Goal: Information Seeking & Learning: Learn about a topic

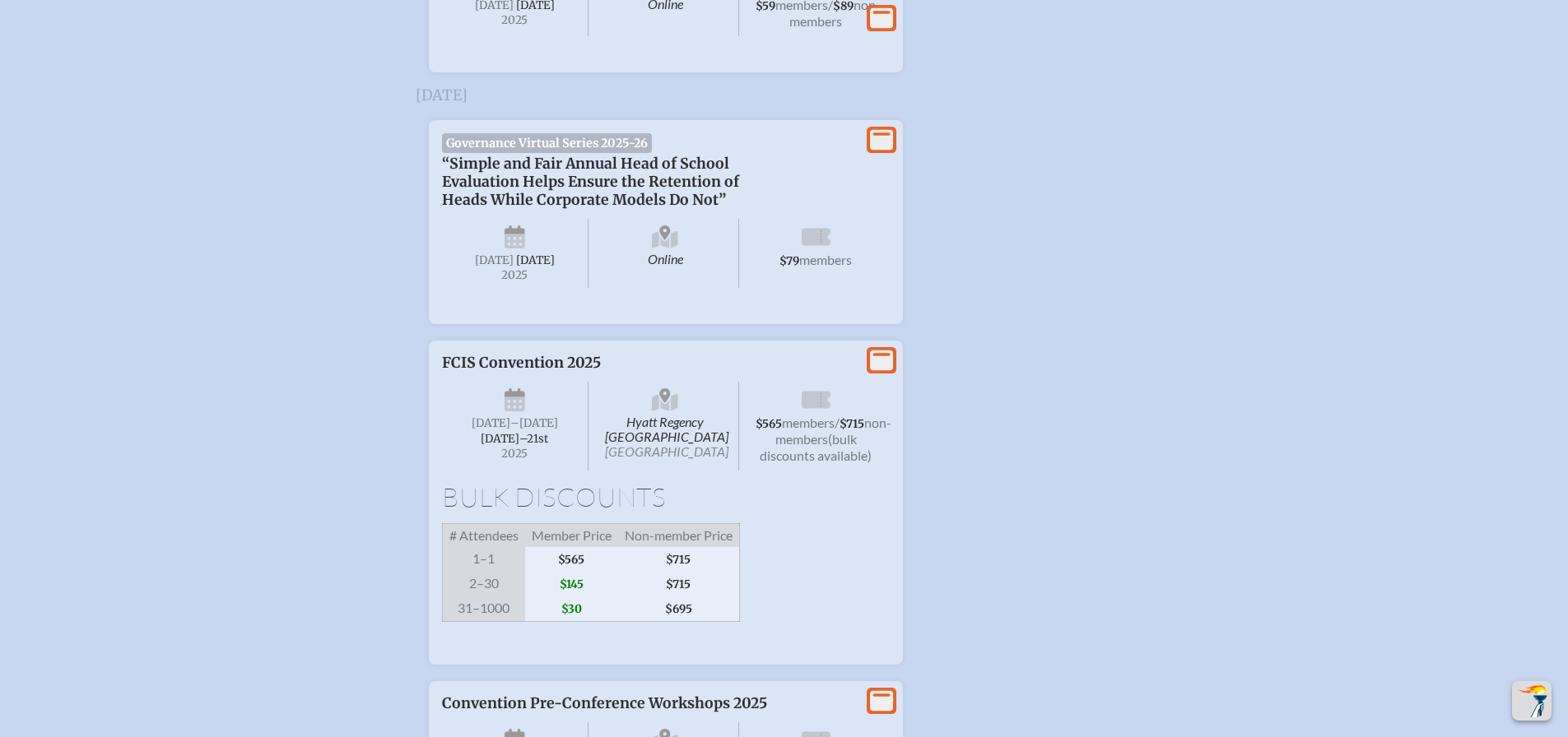
scroll to position [2963, 0]
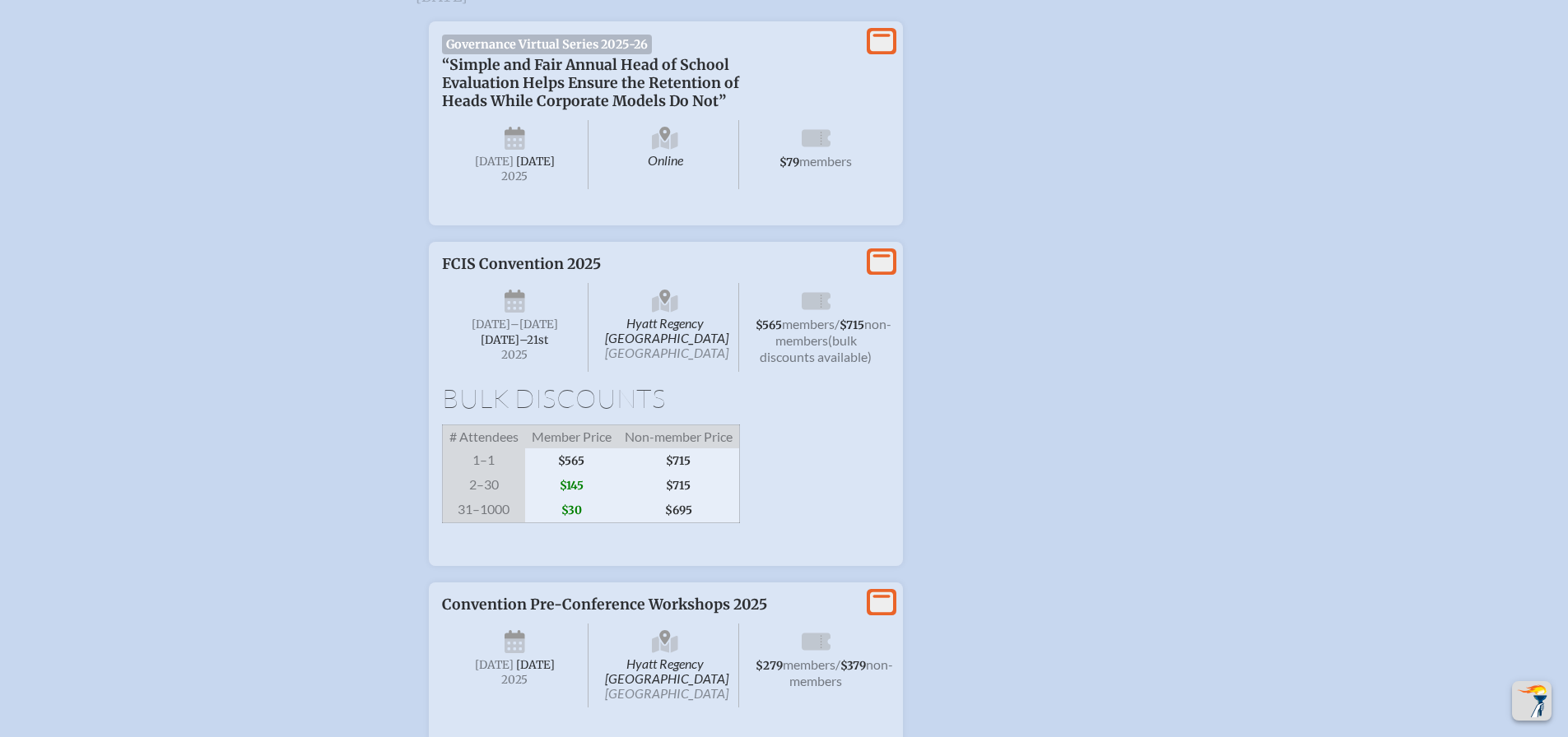
click at [539, 273] on p "FCIS Convention 2025" at bounding box center [648, 264] width 414 height 19
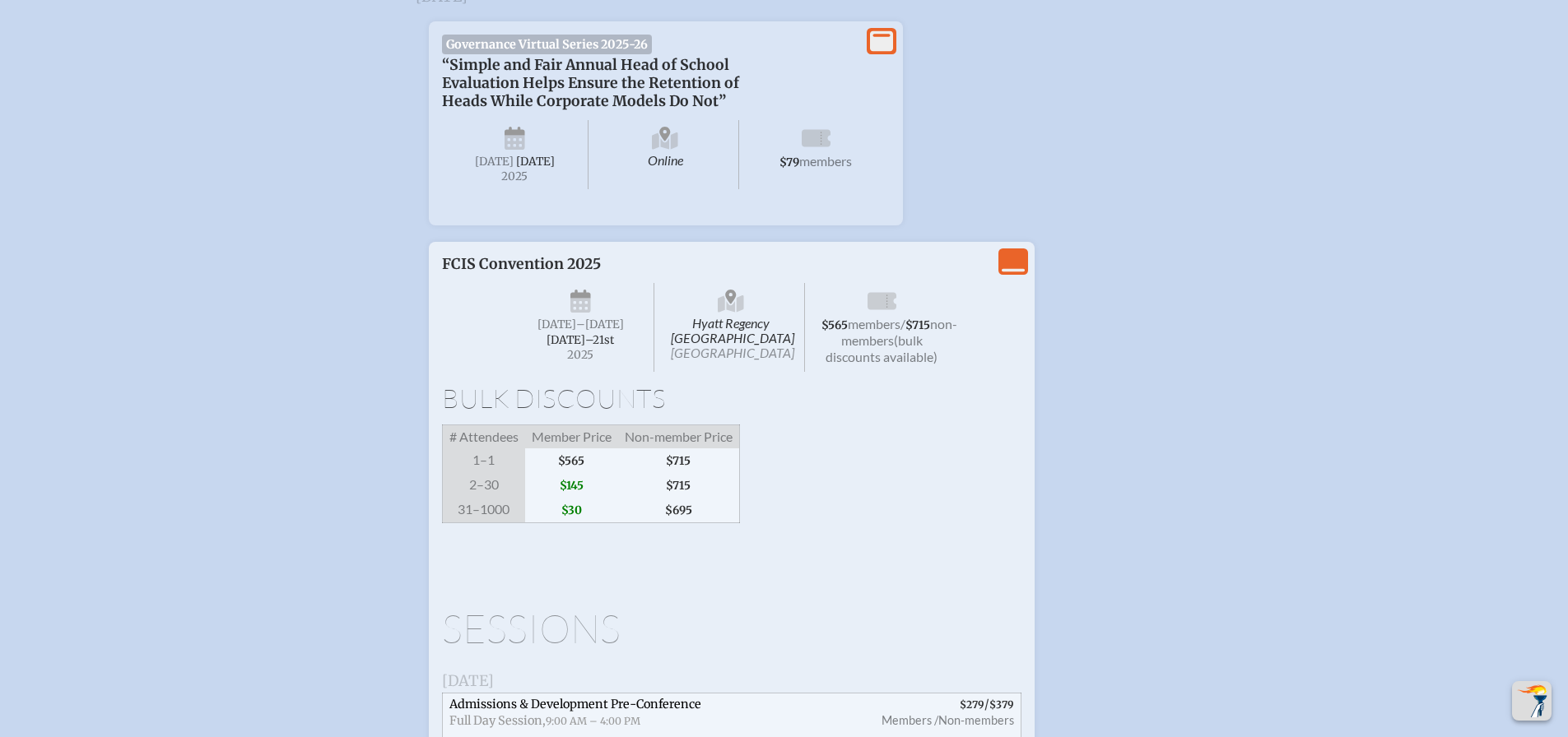
click at [509, 378] on div "Hyatt Regency [GEOGRAPHIC_DATA] [DATE] –[DATE]–⁠21st , 2025 $565 members / $715…" at bounding box center [731, 326] width 448 height 105
click at [1022, 273] on icon "View Less" at bounding box center [1013, 262] width 23 height 23
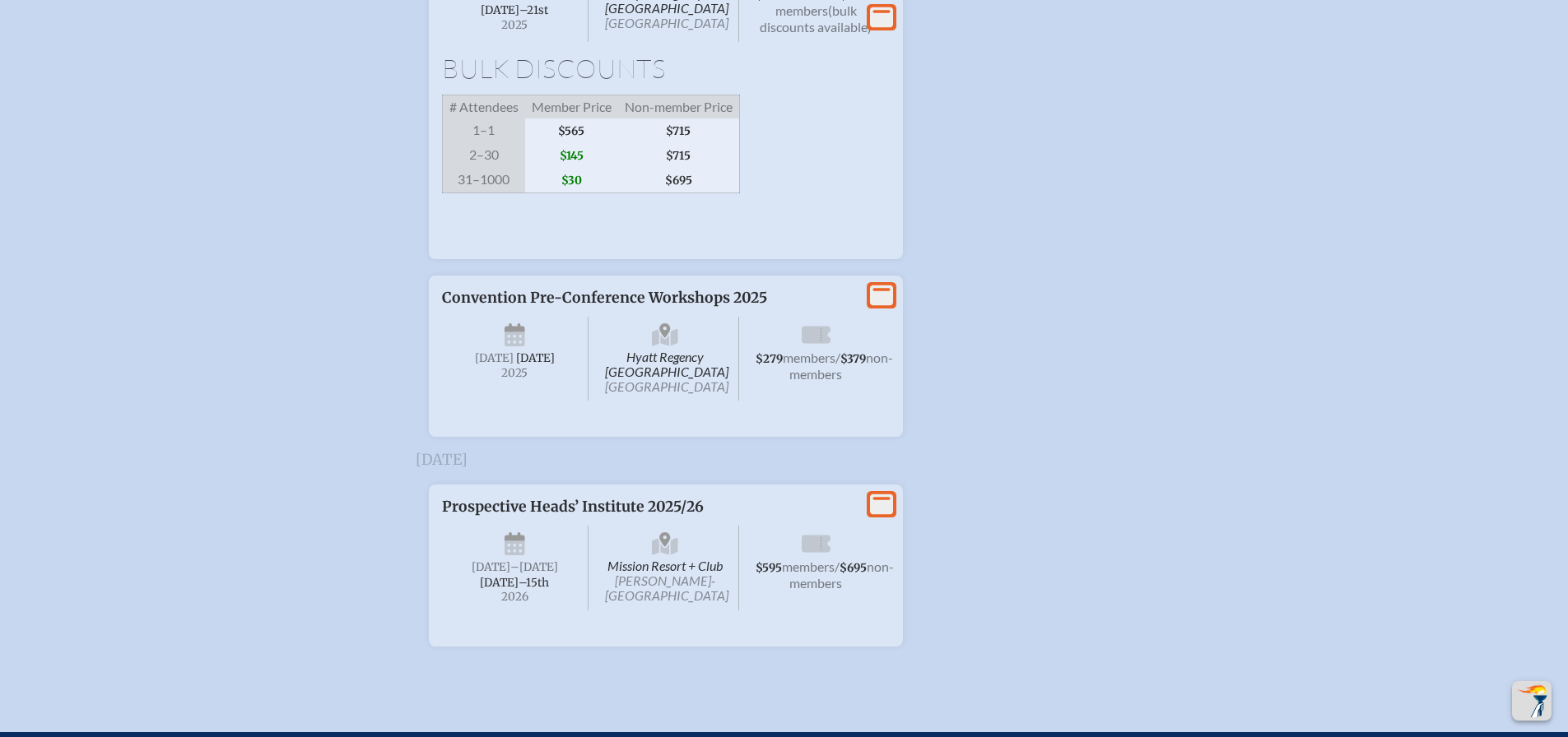
scroll to position [3309, 0]
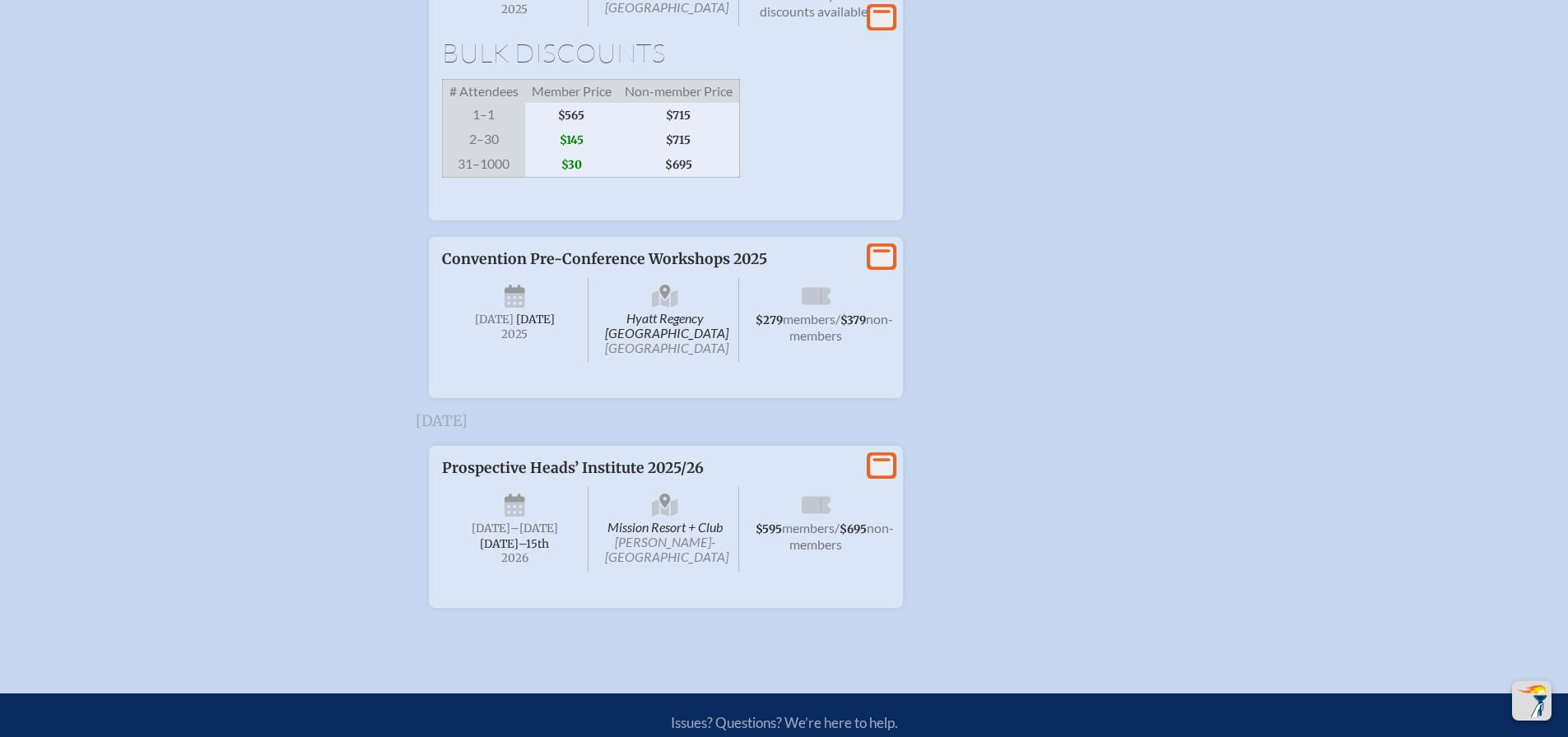
click at [565, 362] on span "[DATE]" at bounding box center [515, 320] width 147 height 84
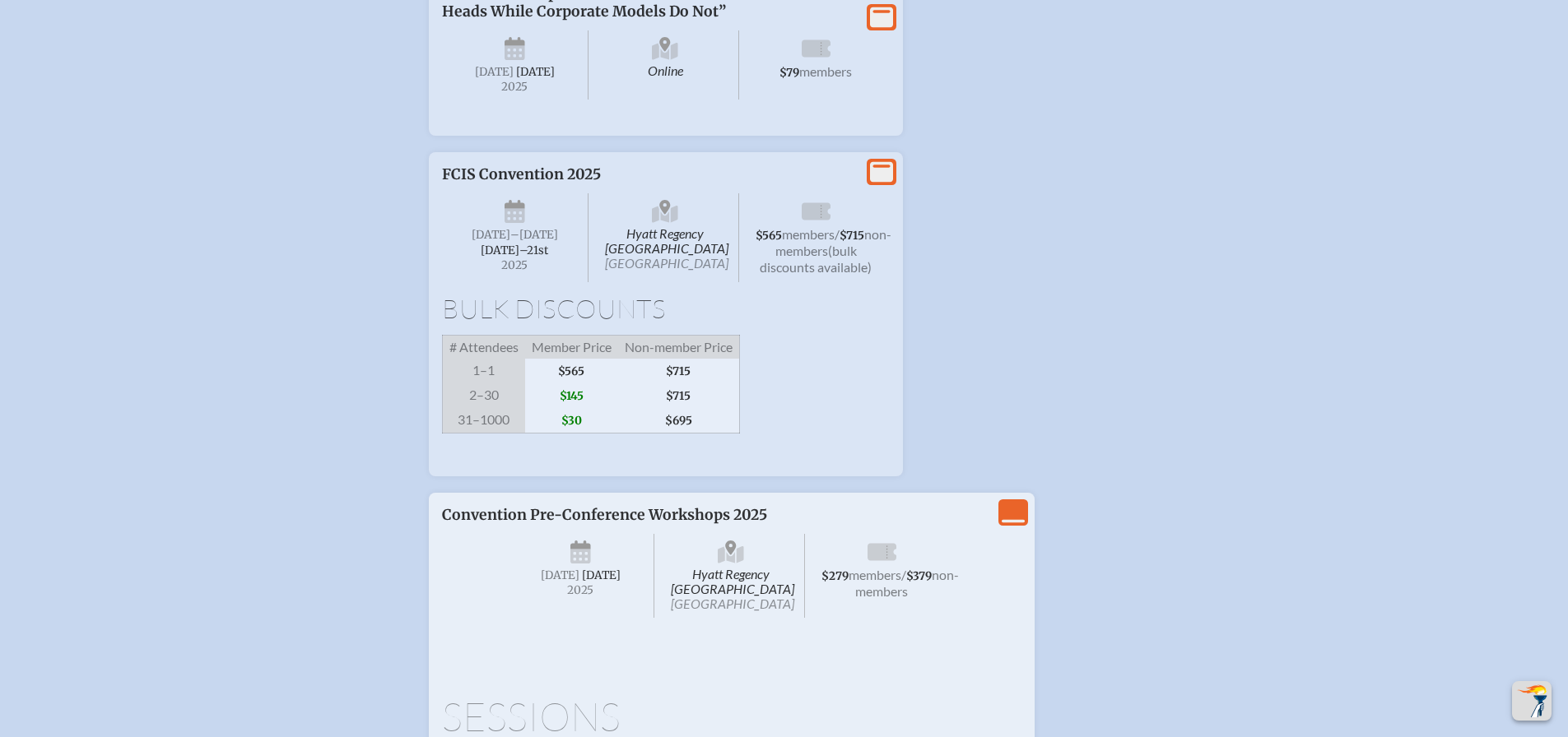
scroll to position [3061, 0]
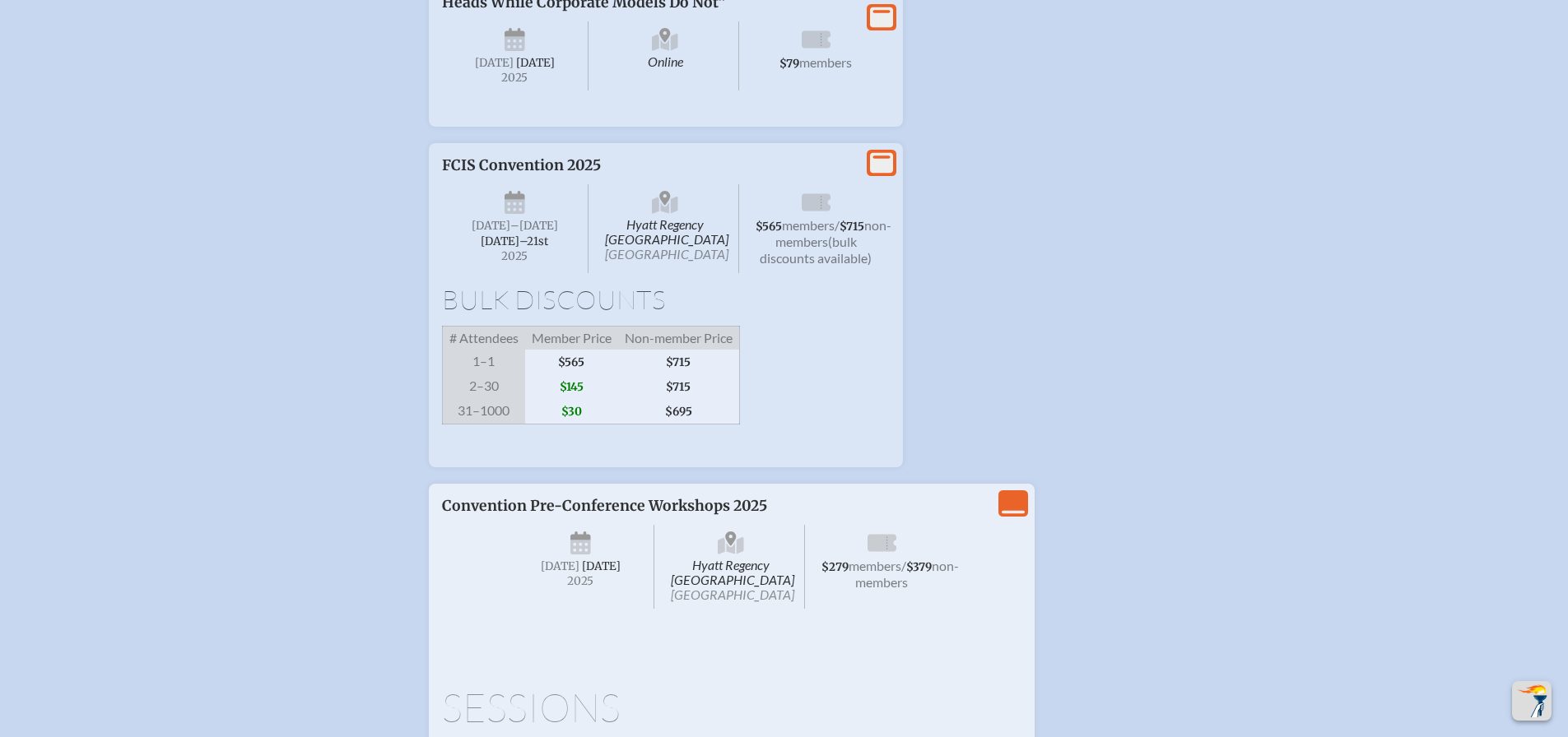
click at [1014, 515] on icon "View Less" at bounding box center [1013, 504] width 23 height 23
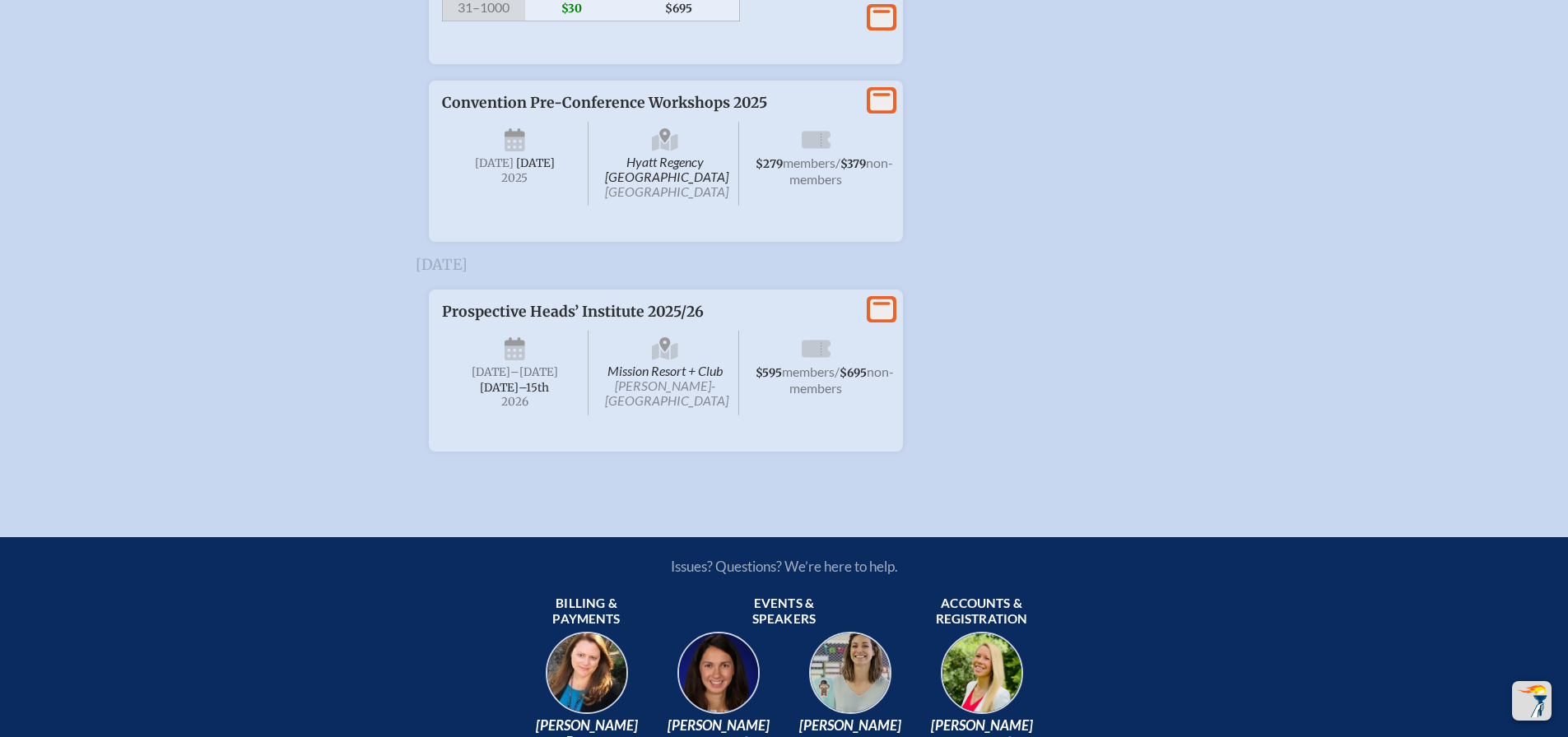
scroll to position [3336, 0]
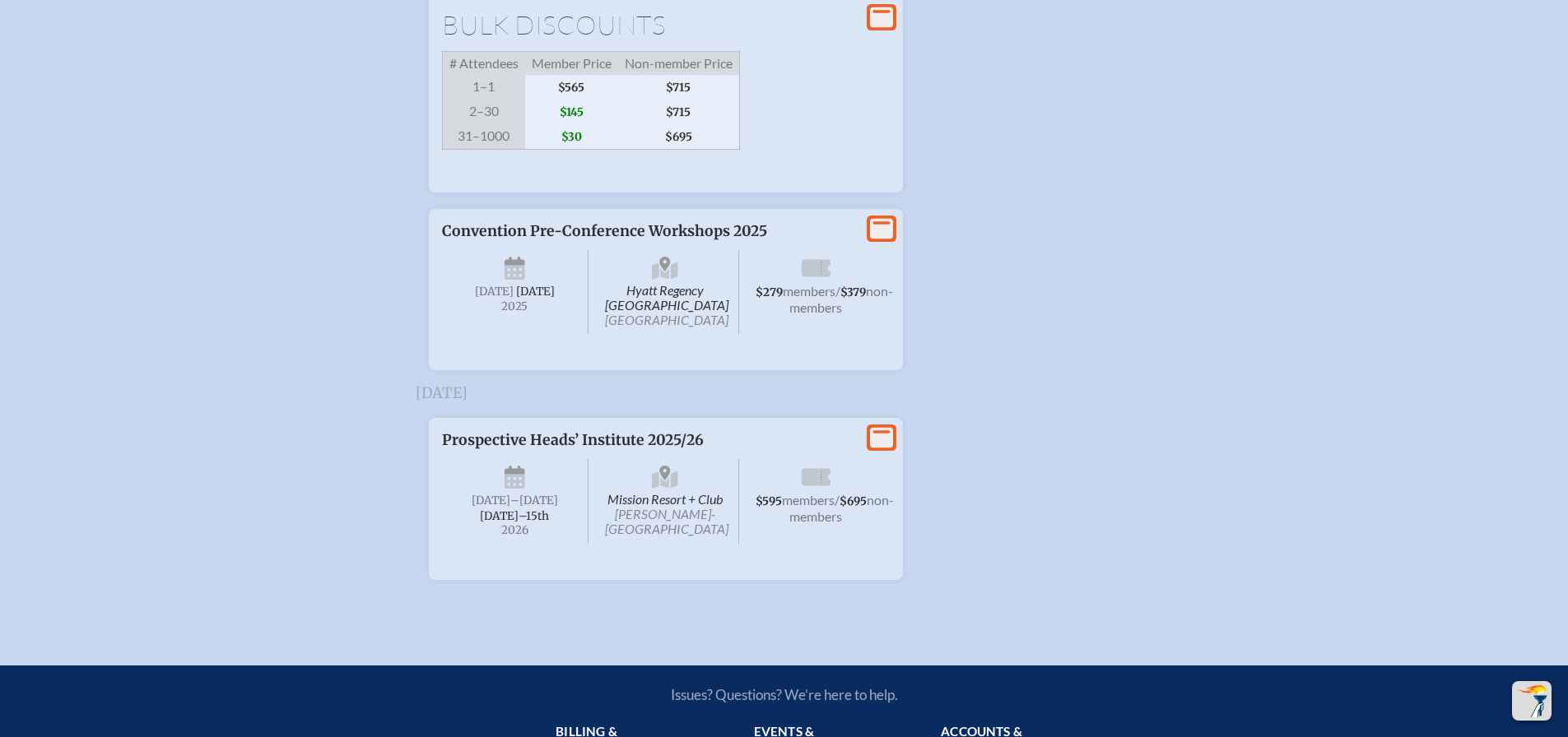
click at [621, 334] on span "Hyatt Regency [GEOGRAPHIC_DATA] [GEOGRAPHIC_DATA]" at bounding box center [665, 292] width 147 height 84
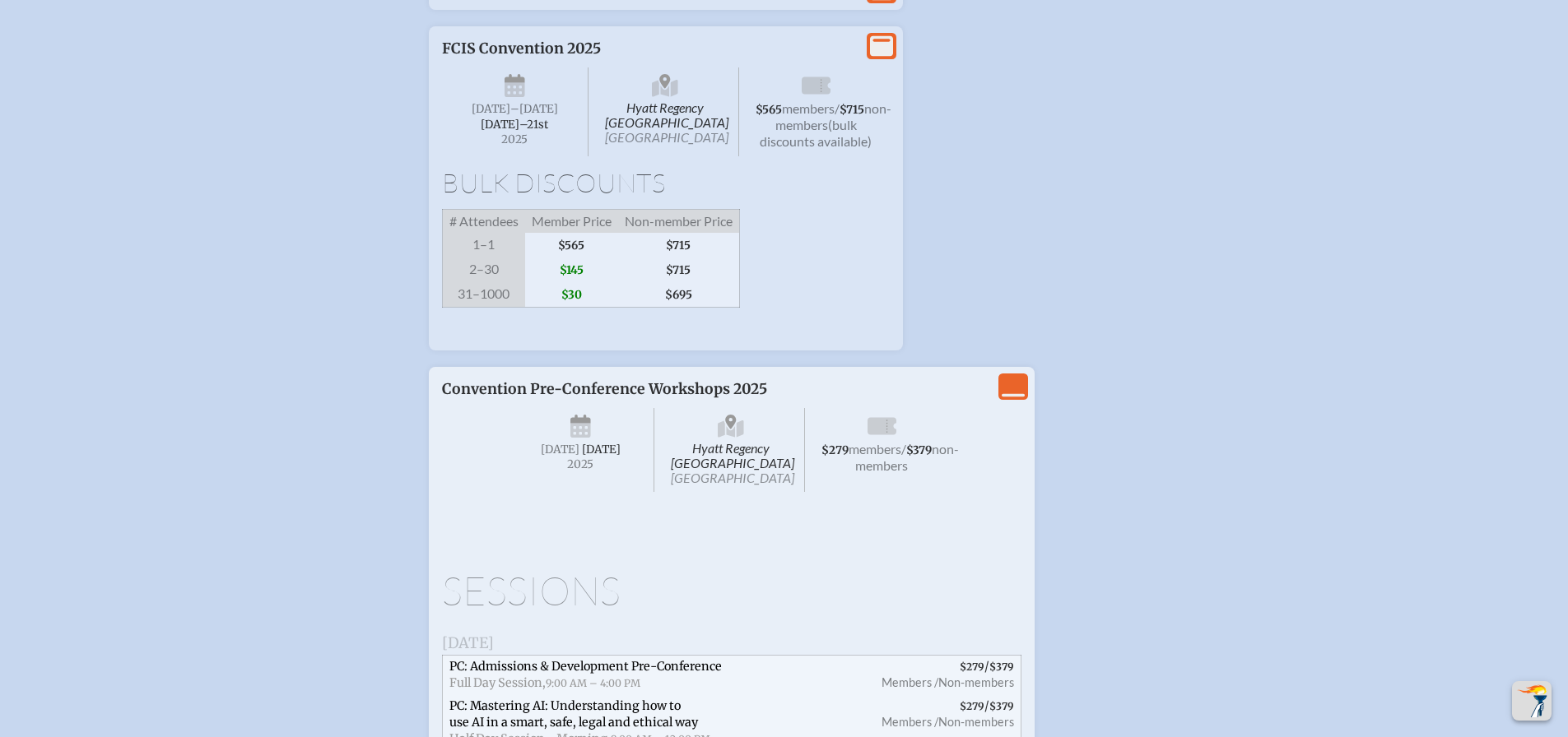
scroll to position [3172, 0]
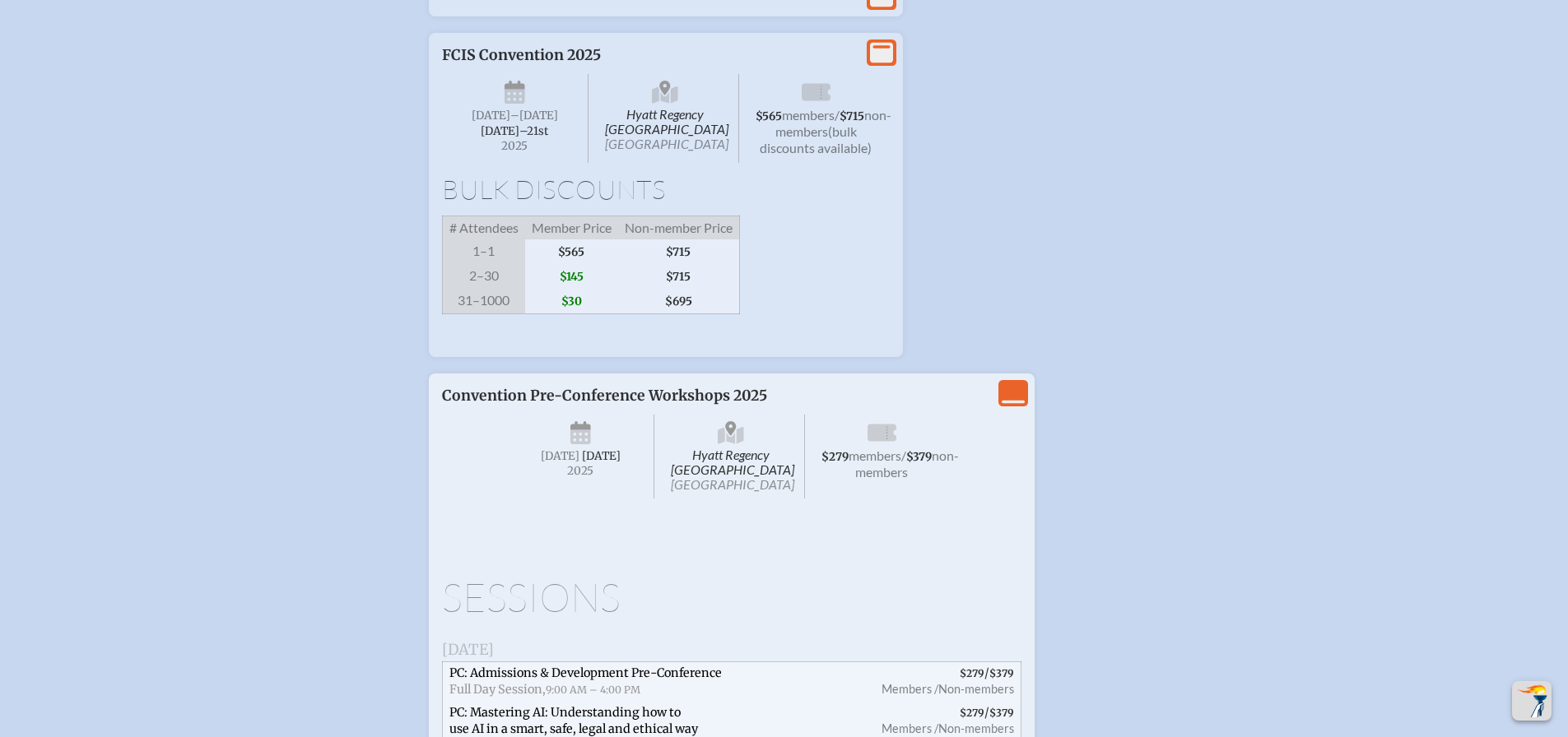
click at [772, 405] on p "Convention Pre-Conference Workshops 2025" at bounding box center [648, 396] width 414 height 19
click at [1013, 405] on icon "View Less" at bounding box center [1013, 394] width 23 height 23
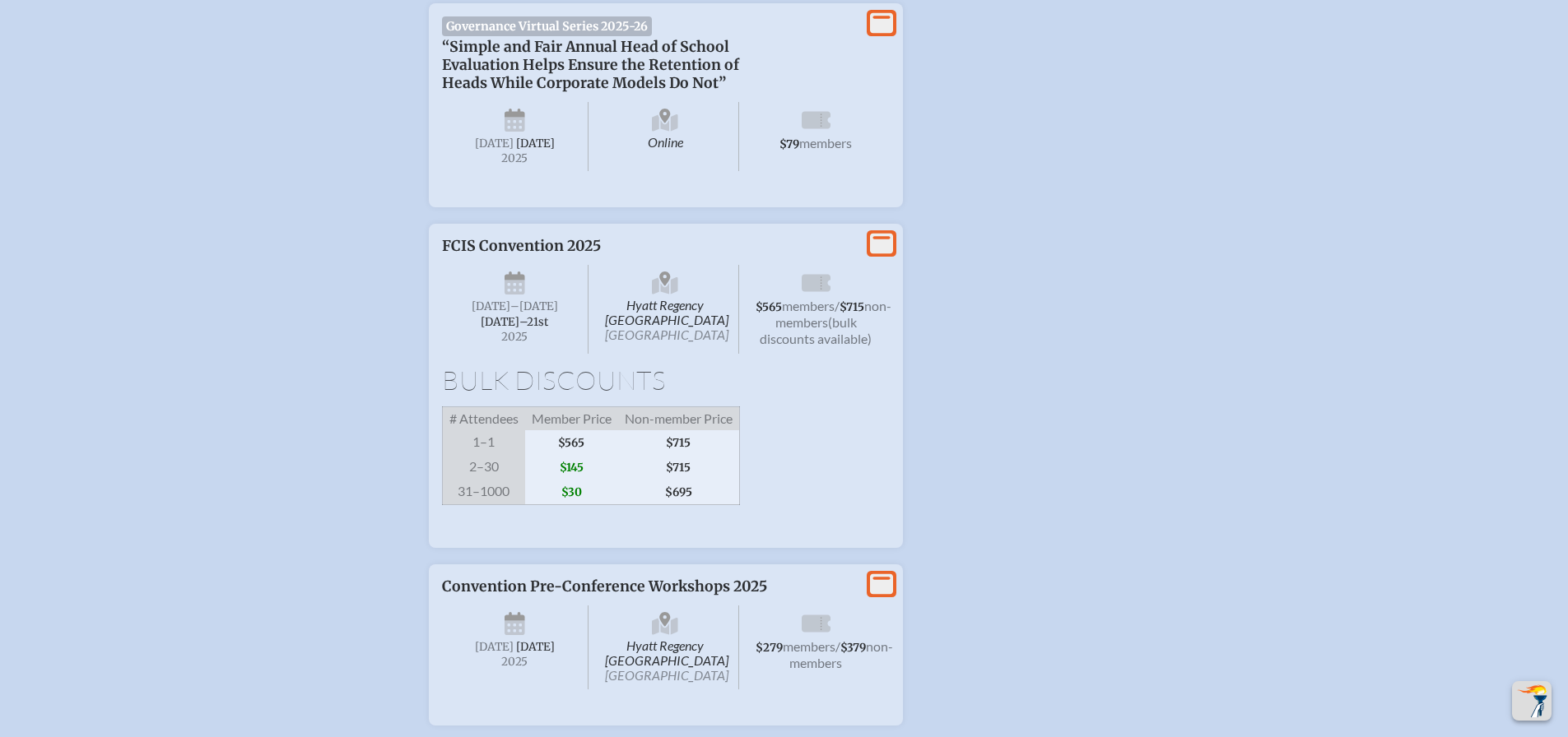
scroll to position [2925, 0]
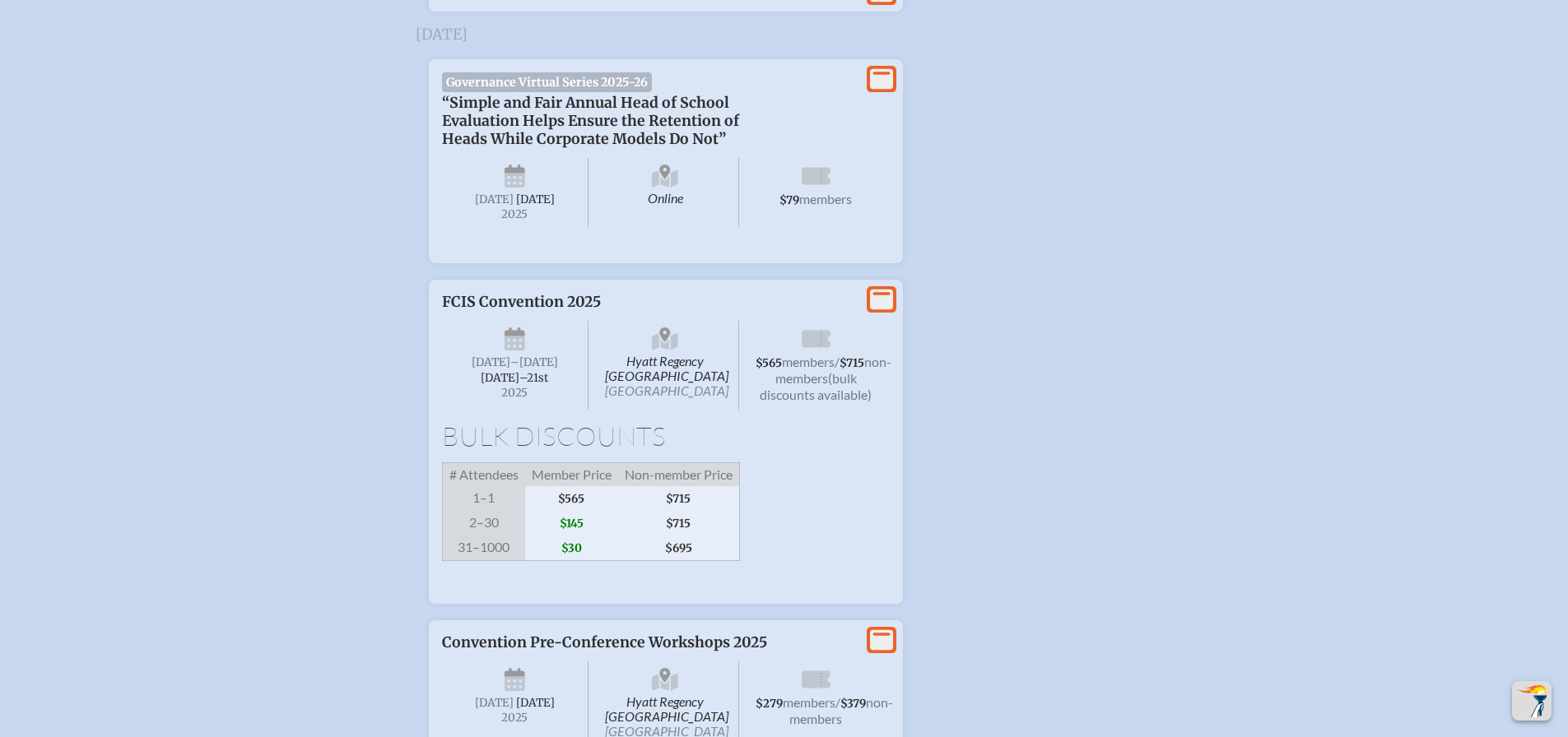
click at [650, 416] on div "Hyatt Regency [GEOGRAPHIC_DATA] [DATE] –[DATE]–⁠21st , 2025 $565 members / $715…" at bounding box center [665, 364] width 448 height 105
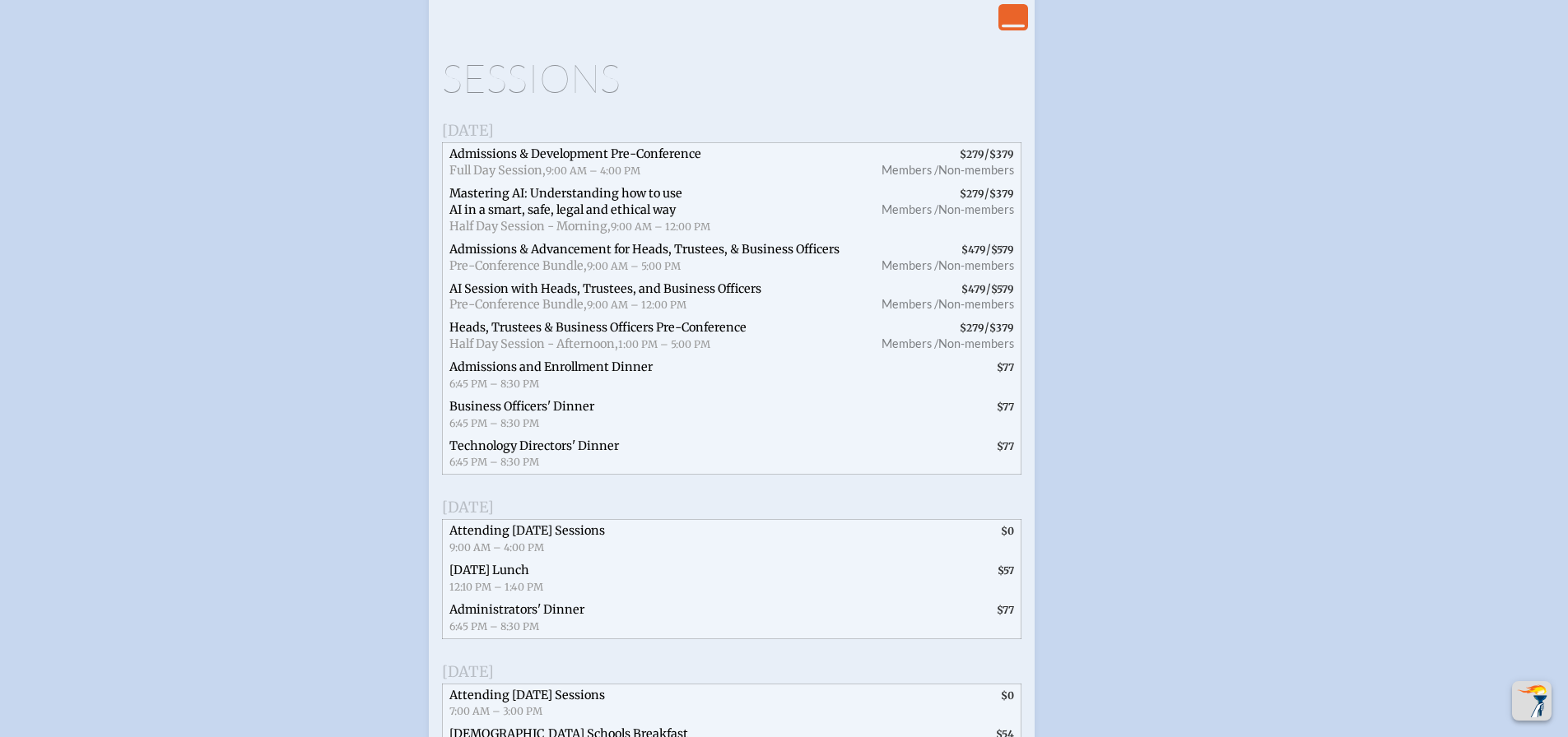
scroll to position [3584, 0]
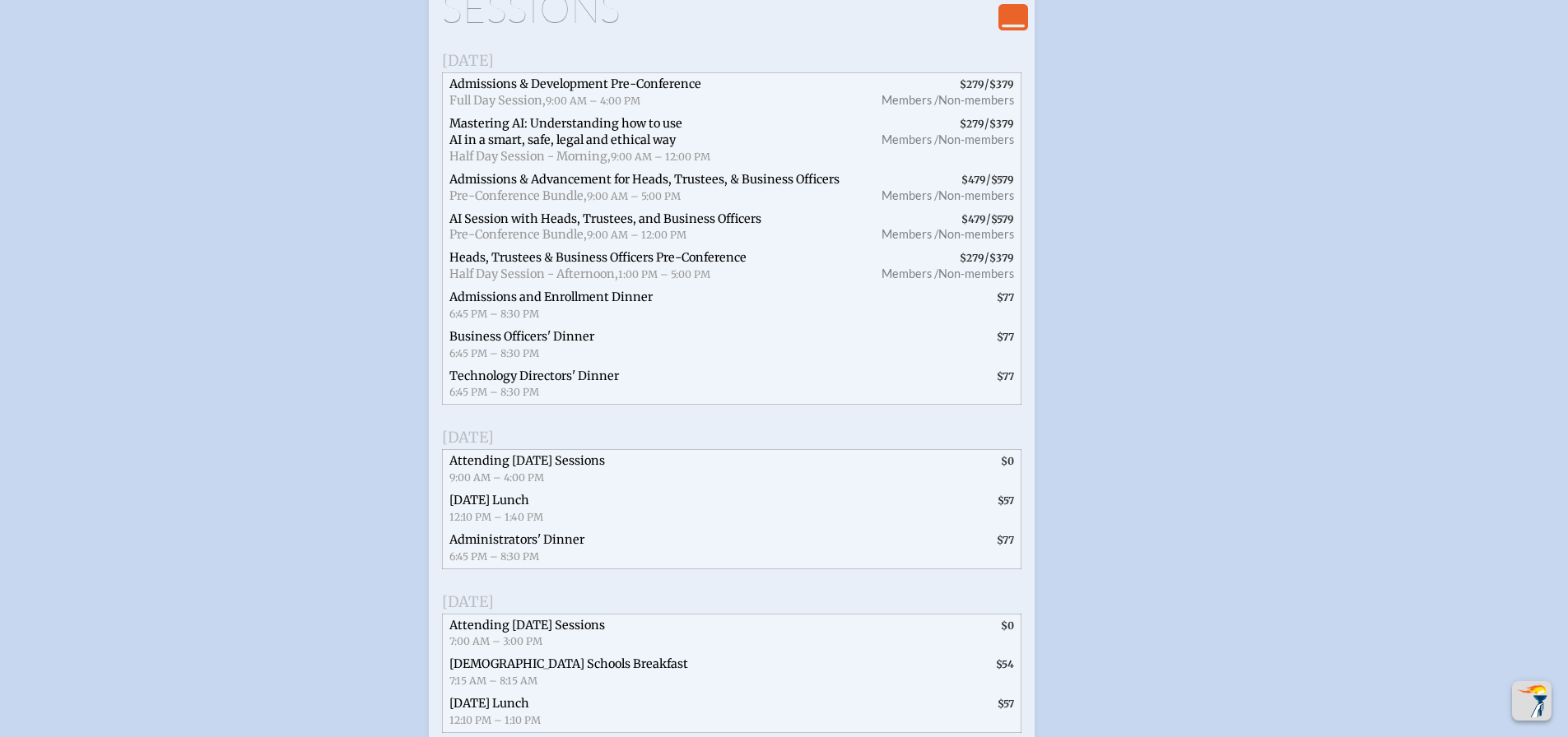
click at [1006, 14] on icon "View Less" at bounding box center [1013, 18] width 23 height 23
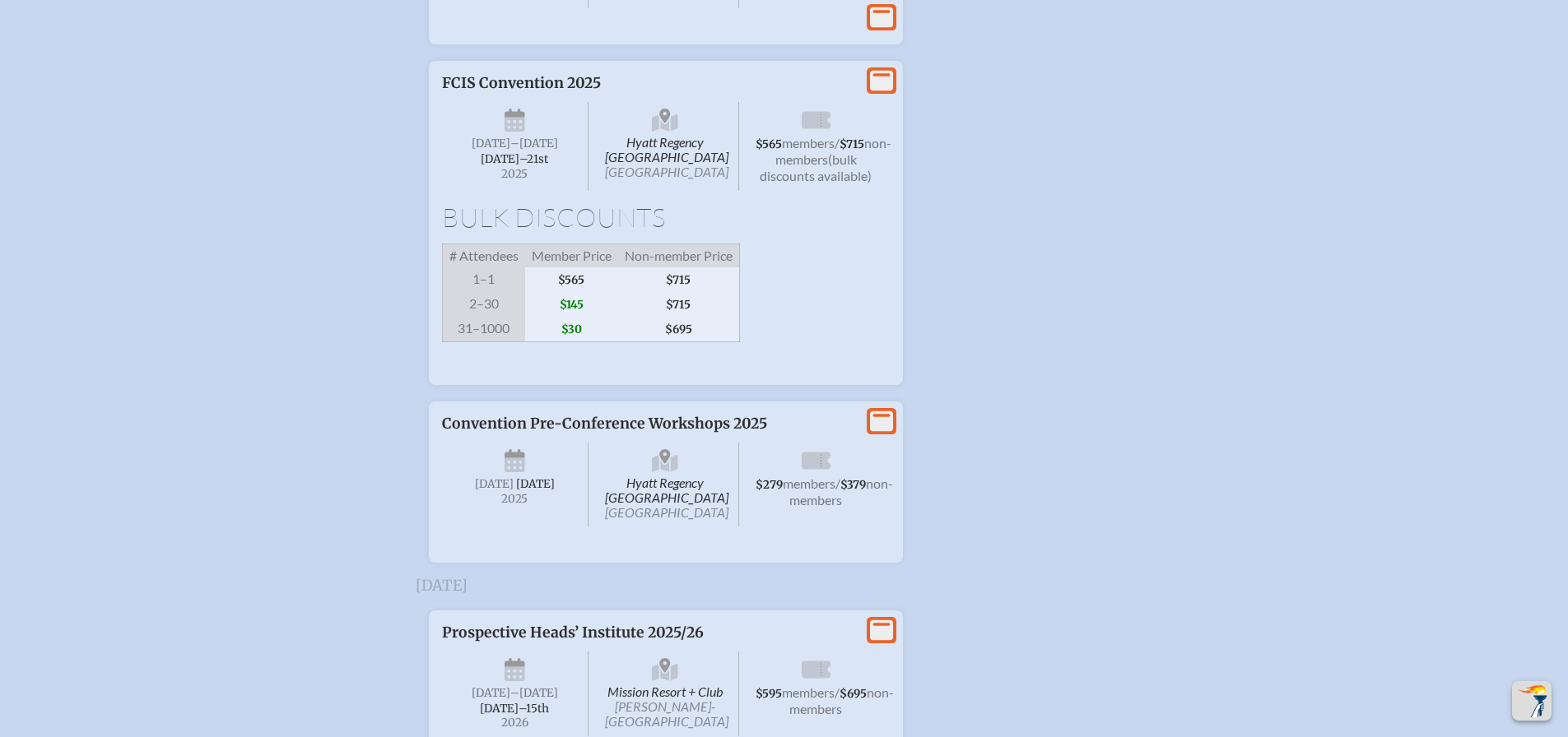
scroll to position [3226, 0]
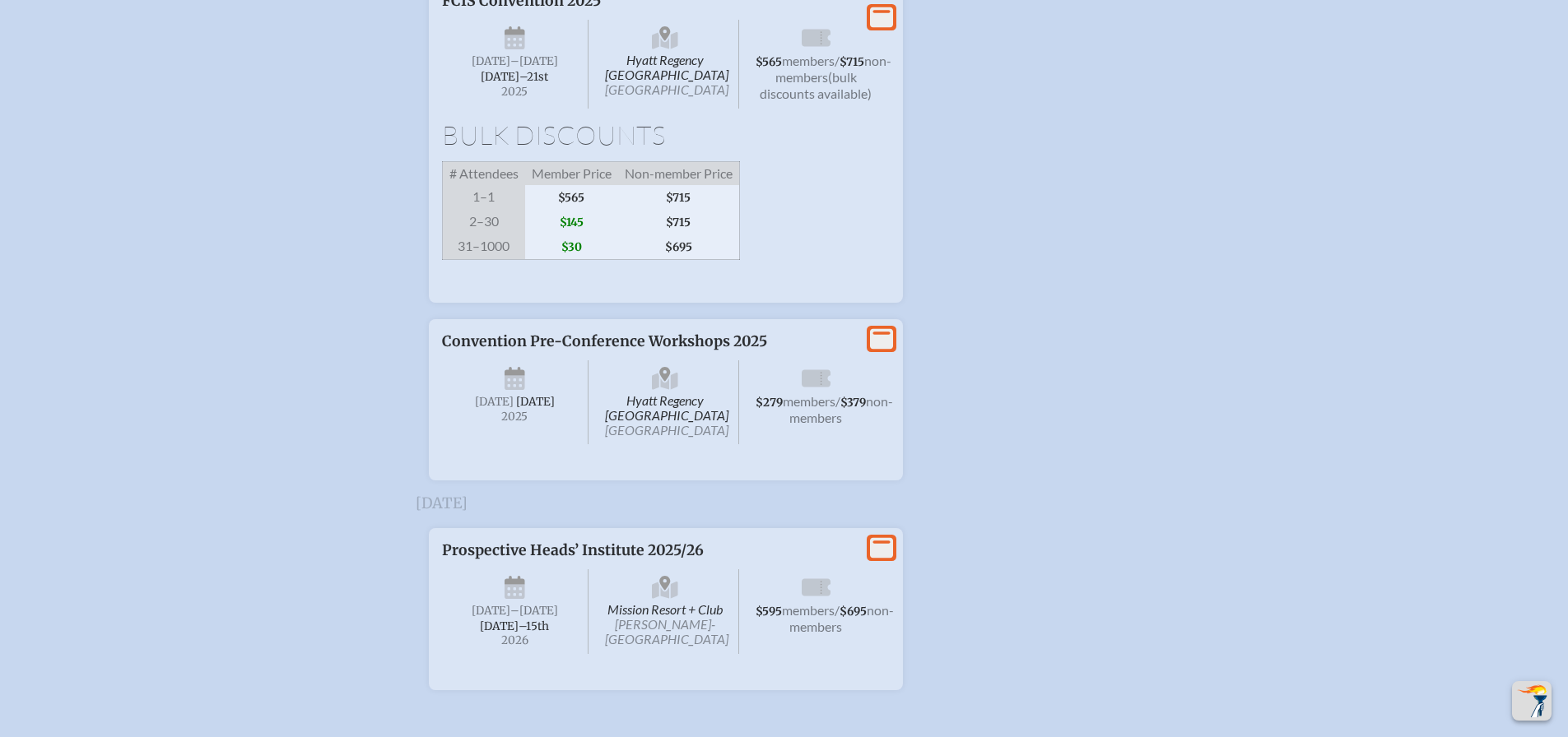
click at [621, 351] on p "Convention Pre-Conference Workshops 2025" at bounding box center [648, 341] width 414 height 19
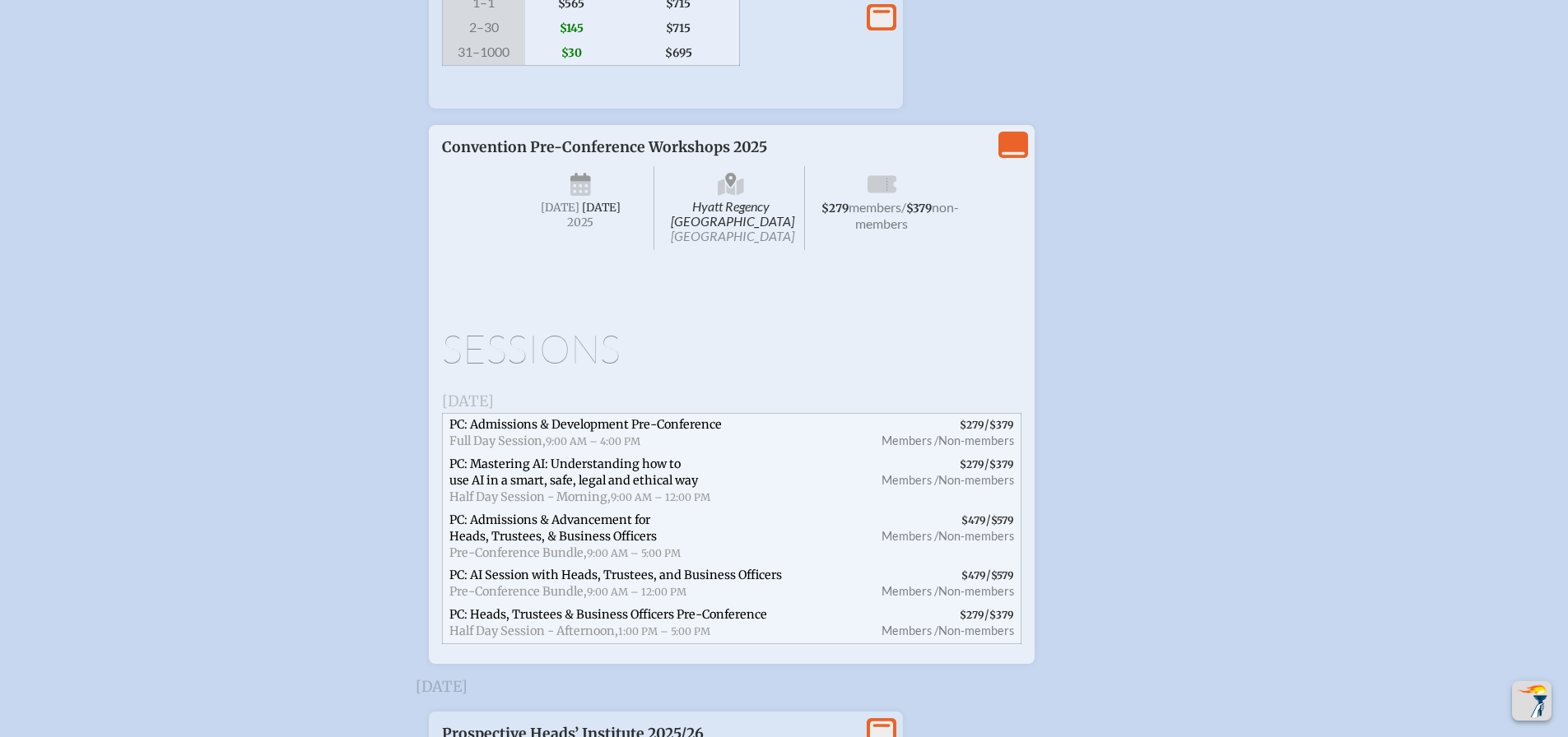
scroll to position [3555, 0]
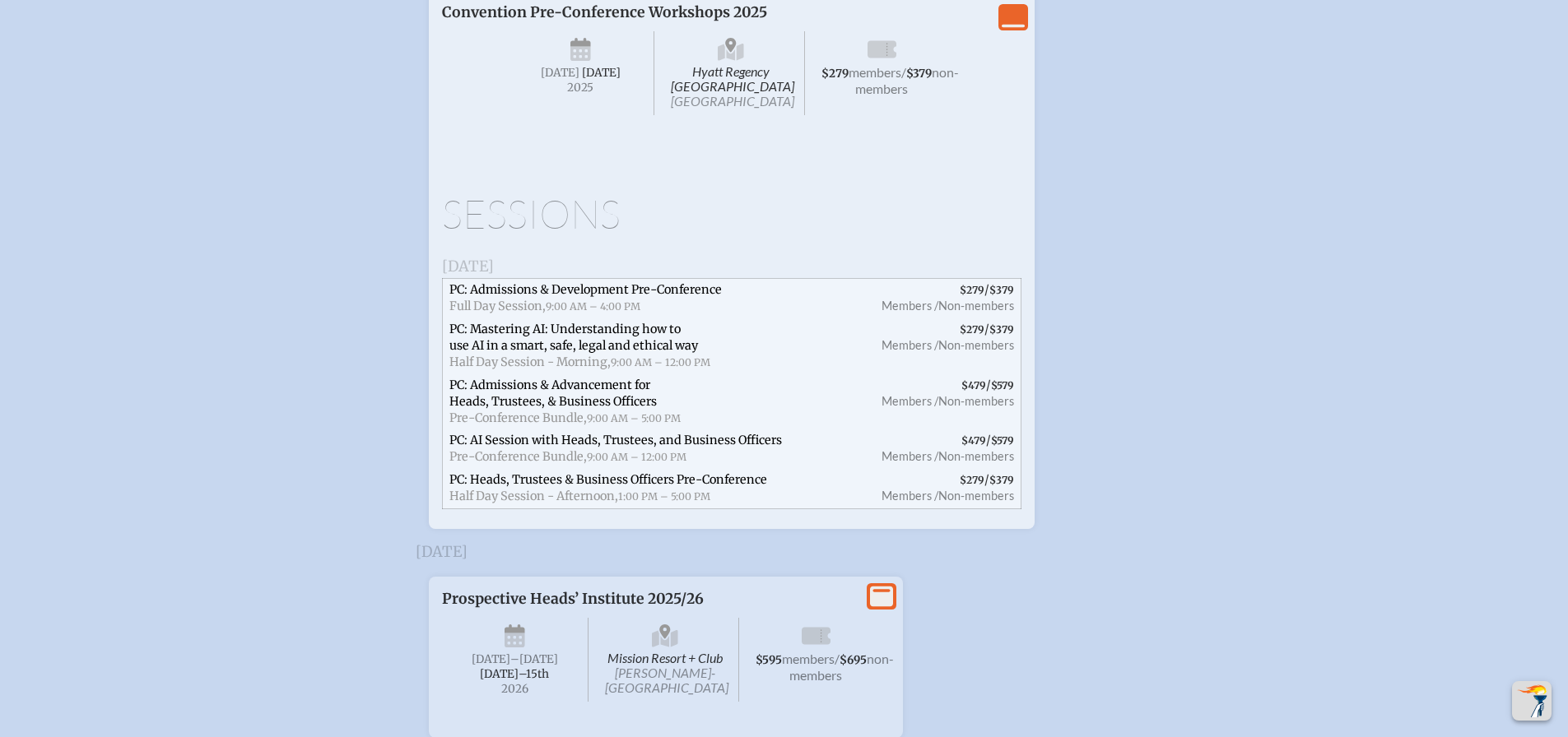
click at [1015, 29] on icon "View Less" at bounding box center [1013, 18] width 23 height 23
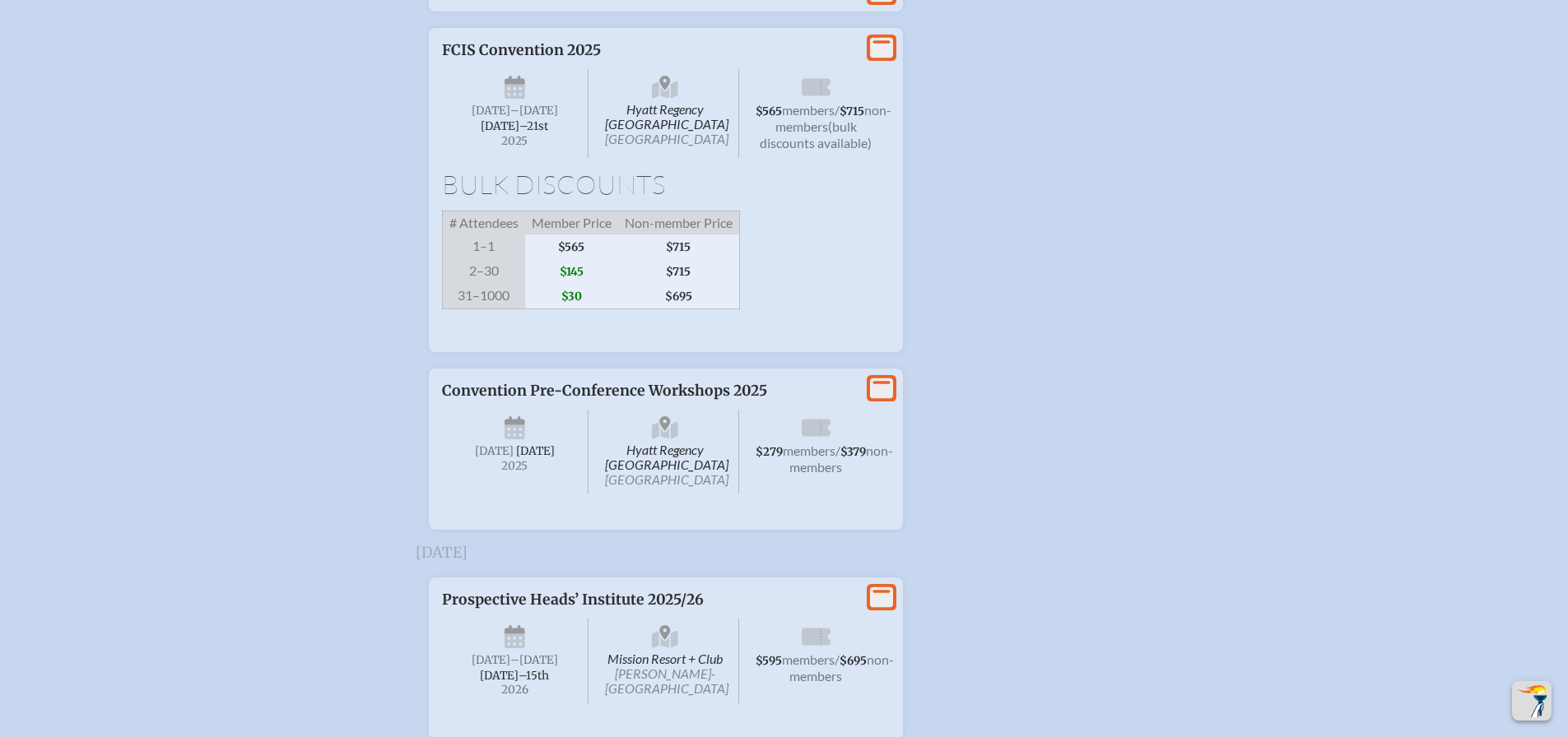
scroll to position [3172, 0]
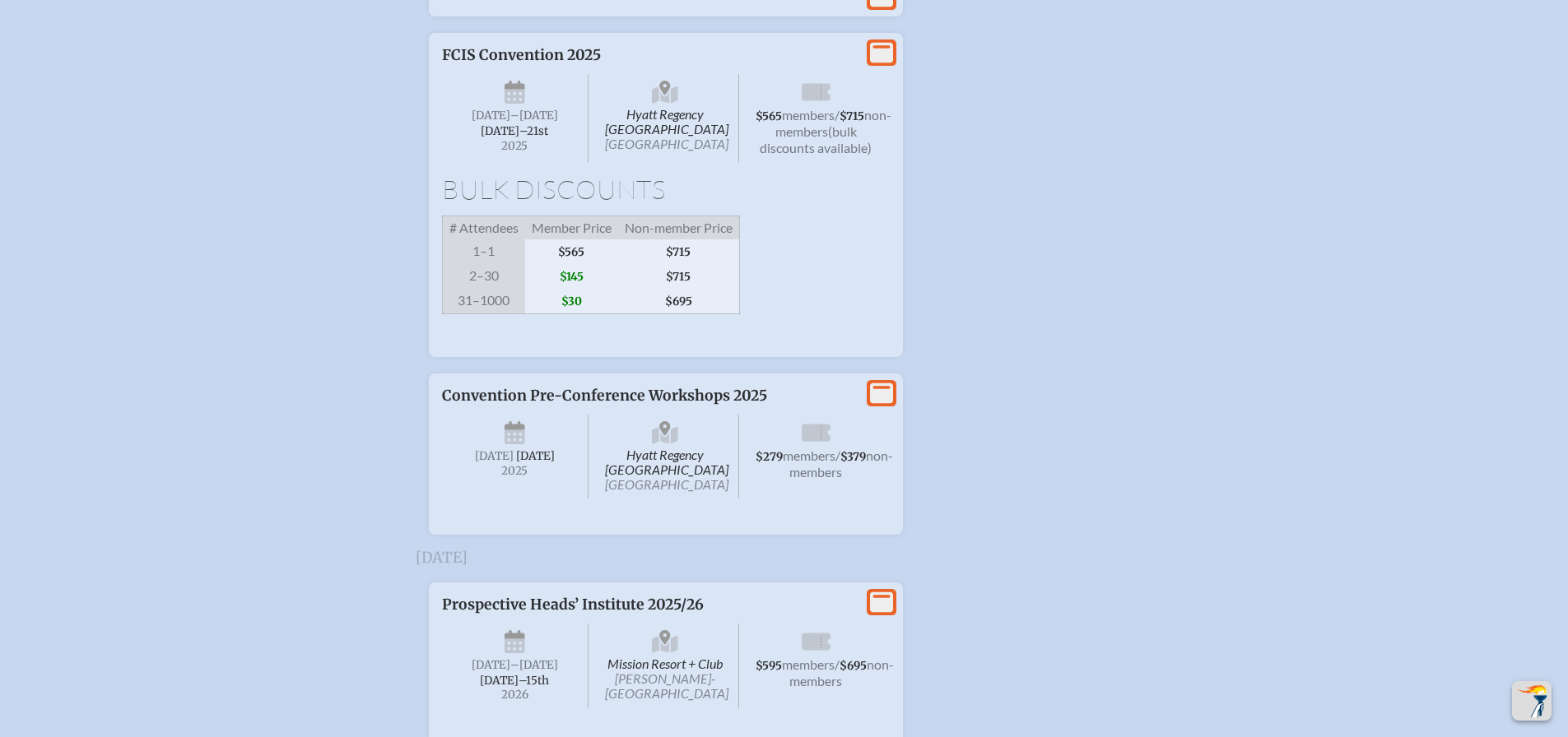
click at [653, 64] on p "FCIS Convention 2025" at bounding box center [648, 55] width 414 height 19
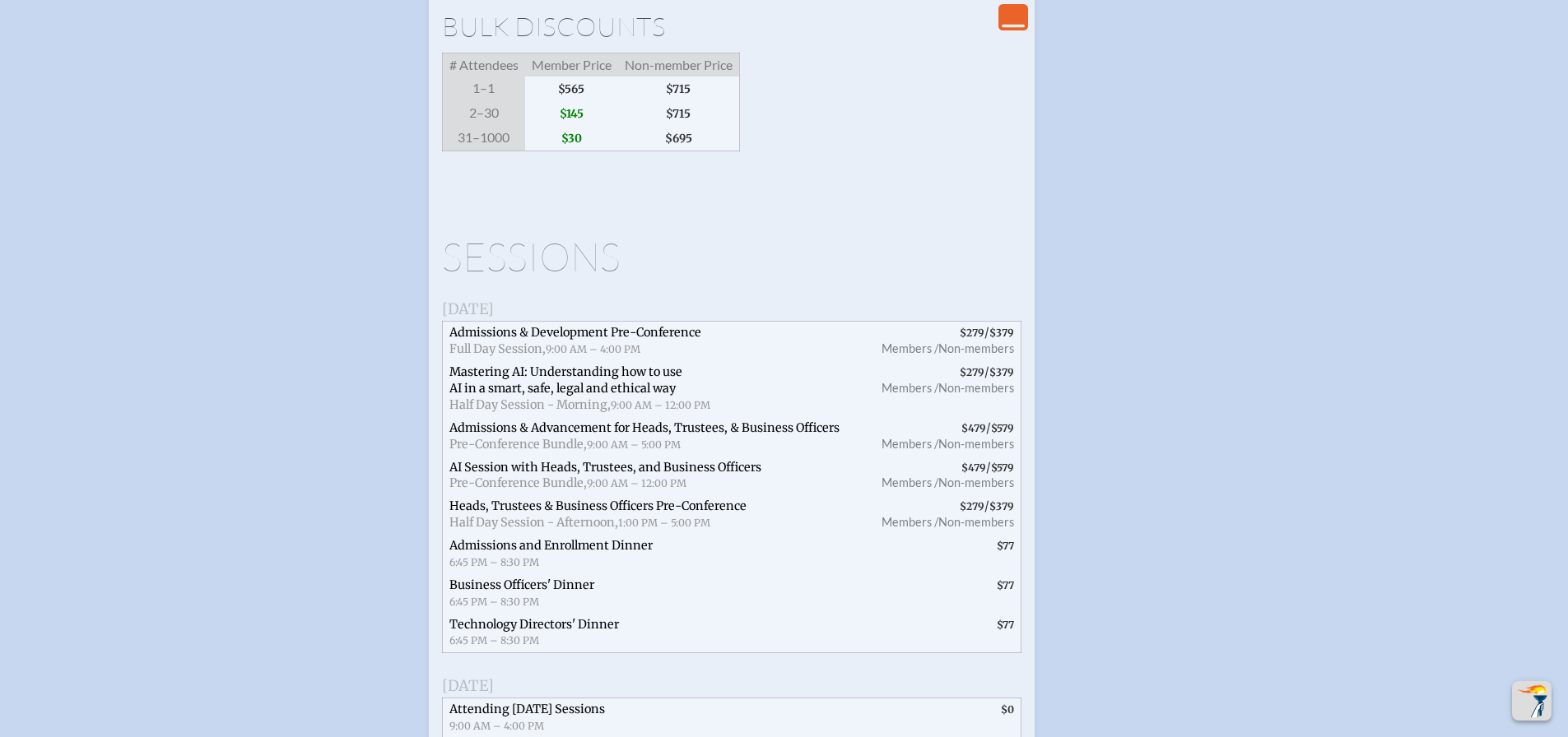
scroll to position [3336, 0]
click at [1009, 13] on icon "View Less" at bounding box center [1013, 18] width 23 height 23
